Goal: Task Accomplishment & Management: Use online tool/utility

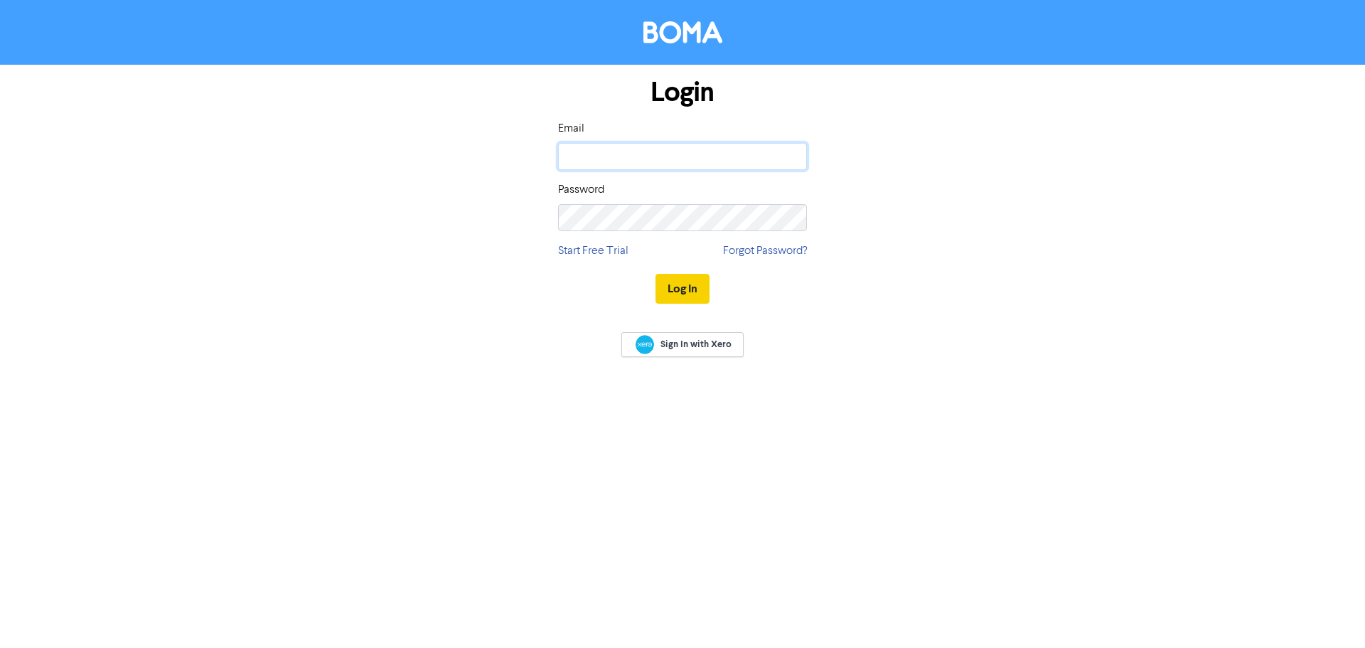
type input "[EMAIL_ADDRESS][DOMAIN_NAME]"
click at [692, 287] on button "Log In" at bounding box center [683, 289] width 54 height 30
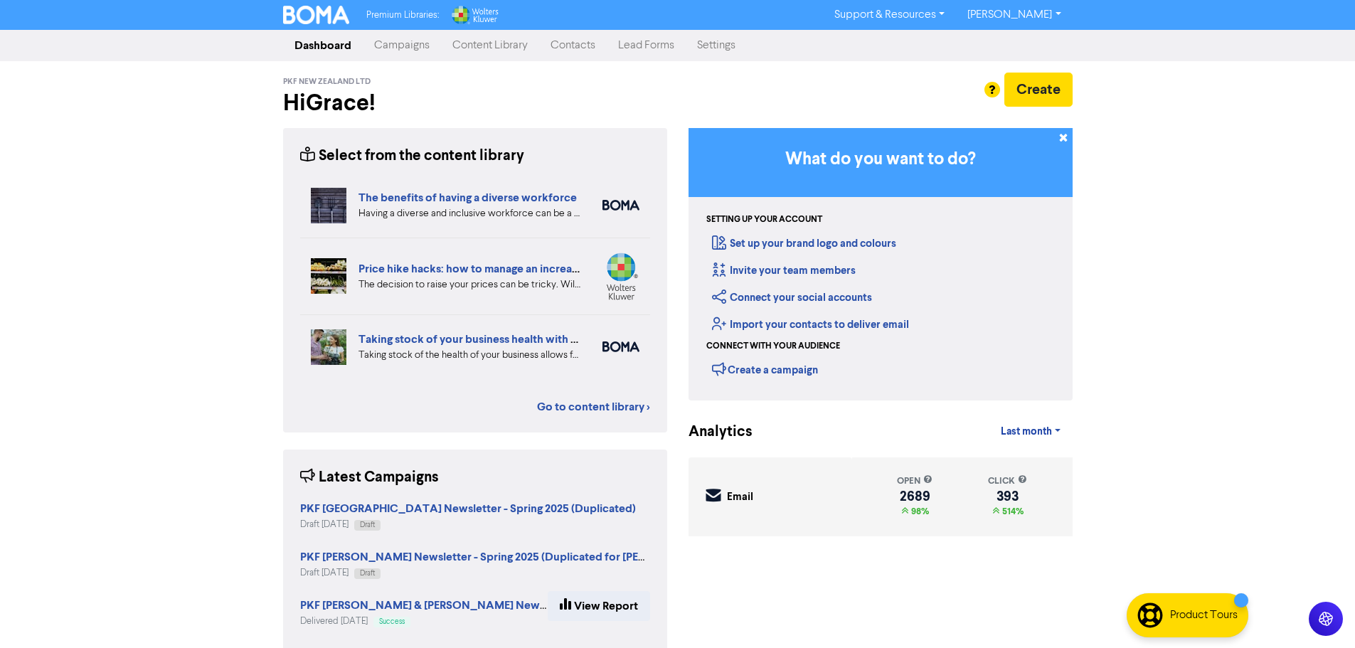
click at [407, 49] on link "Campaigns" at bounding box center [402, 45] width 78 height 28
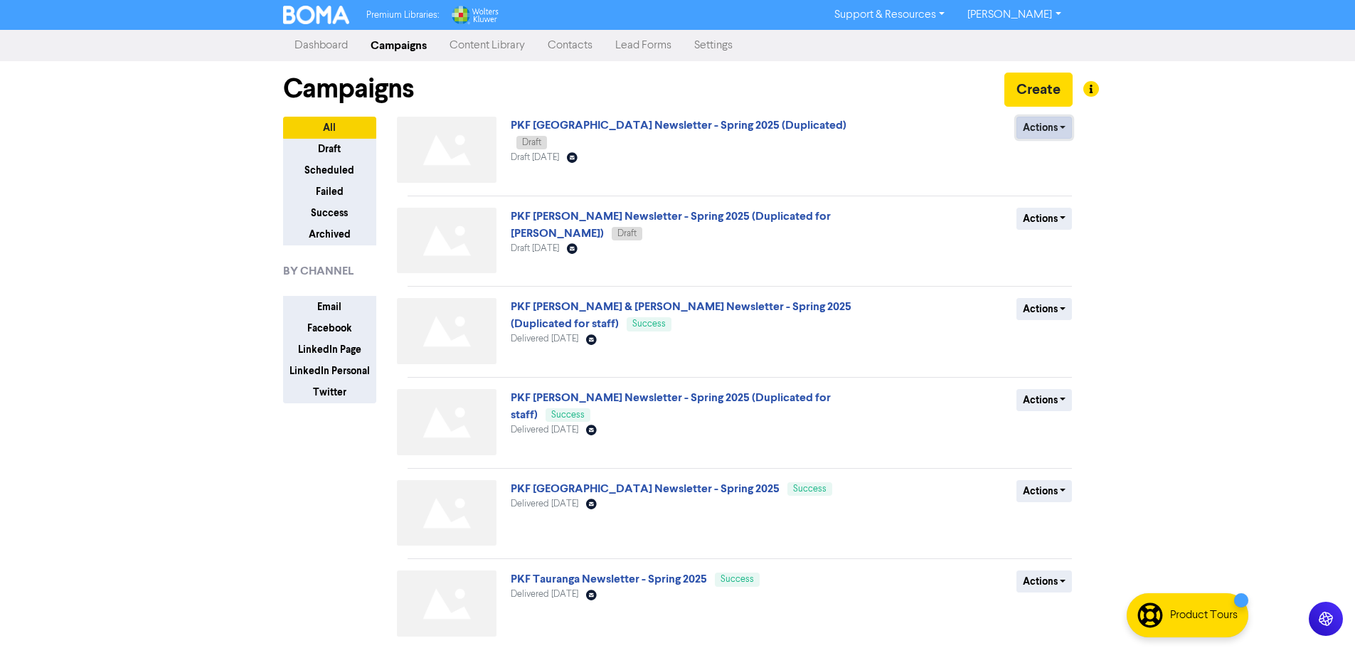
click at [1065, 136] on button "Actions" at bounding box center [1044, 128] width 56 height 22
click at [691, 132] on link "PKF [GEOGRAPHIC_DATA] Newsletter - Spring 2025 (Duplicated)" at bounding box center [679, 125] width 336 height 14
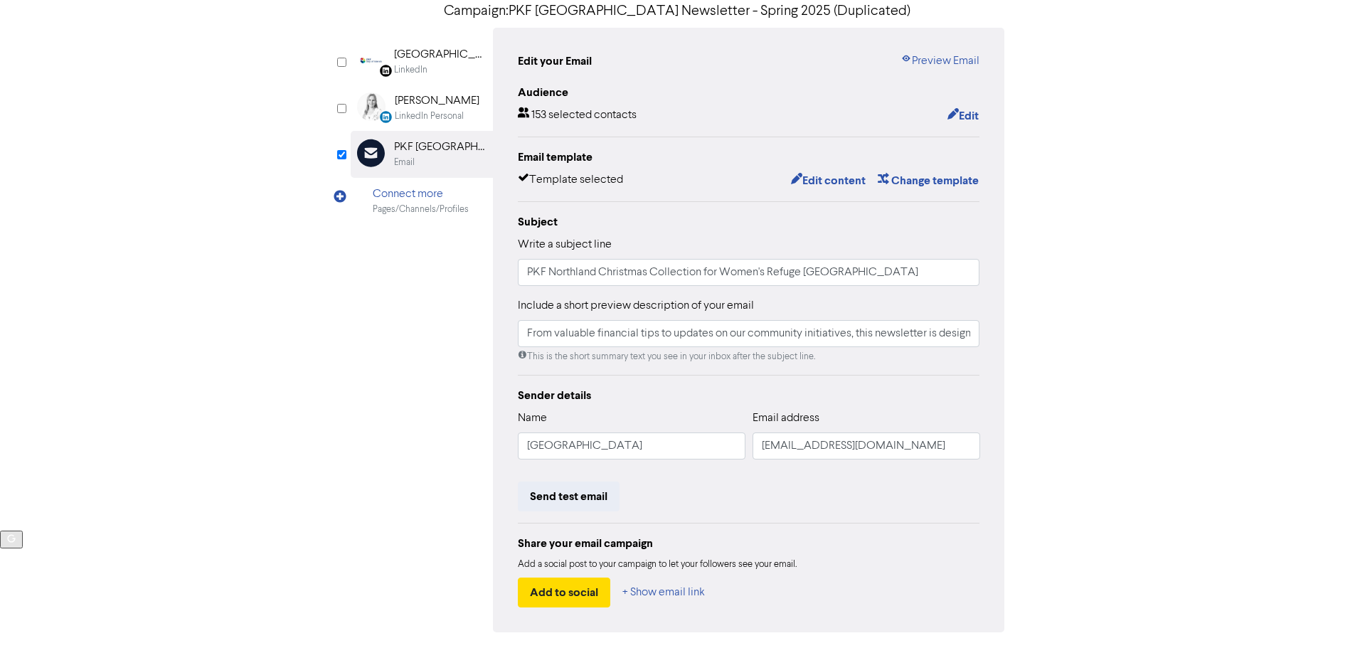
scroll to position [142, 0]
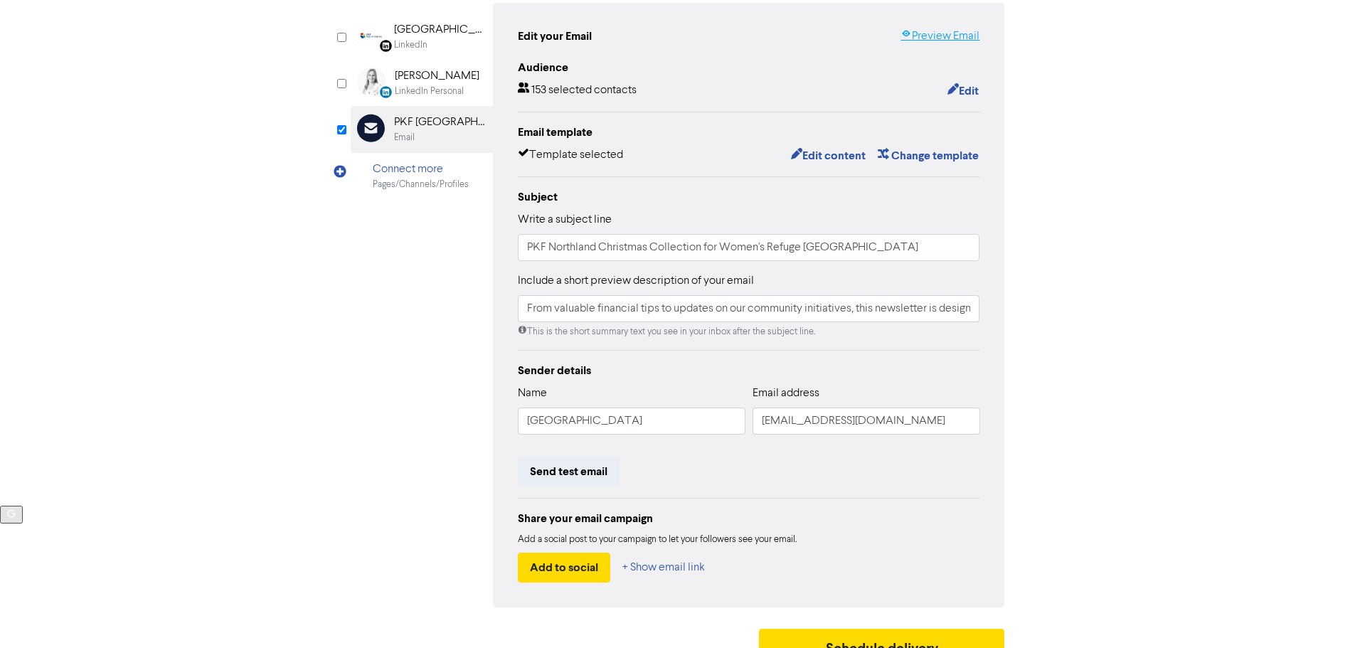
click at [950, 36] on link "Preview Email" at bounding box center [939, 36] width 79 height 17
